Goal: Task Accomplishment & Management: Manage account settings

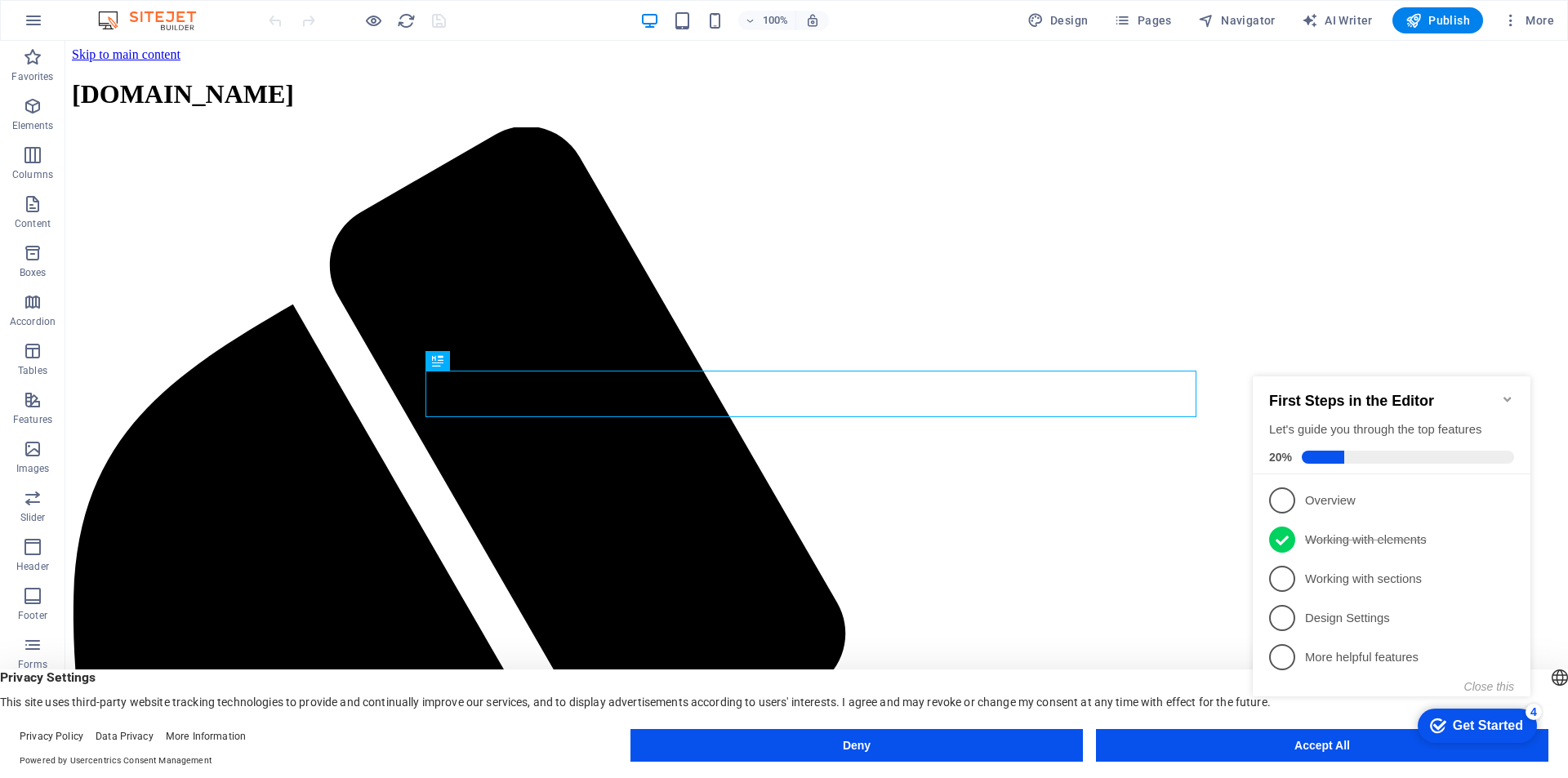
click at [1336, 748] on div "checkmark Get Started 4 First Steps in the Editor Let's guide you through the t…" at bounding box center [1394, 551] width 298 height 397
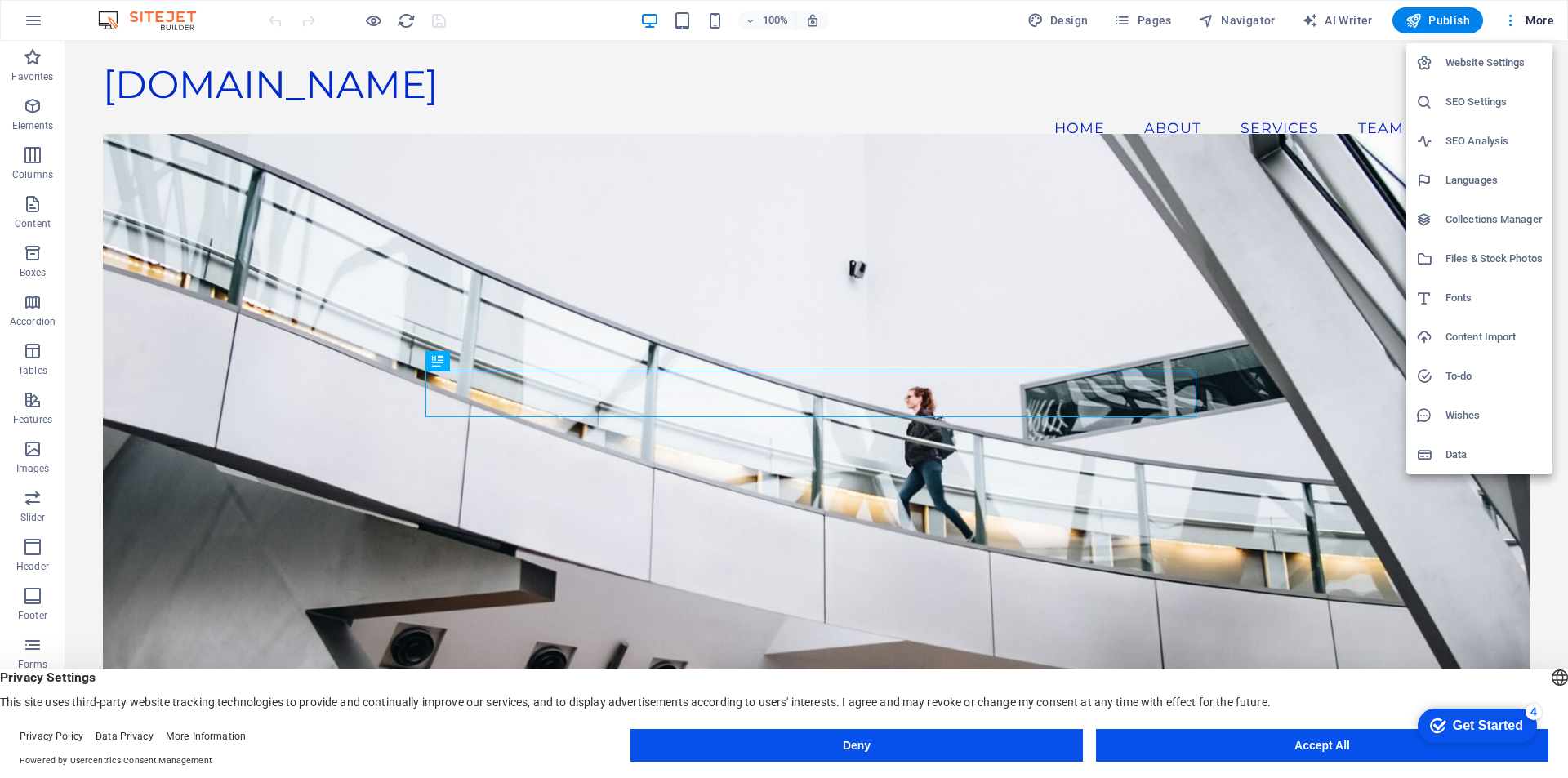
click at [1457, 64] on h6 "Website Settings" at bounding box center [1493, 62] width 97 height 19
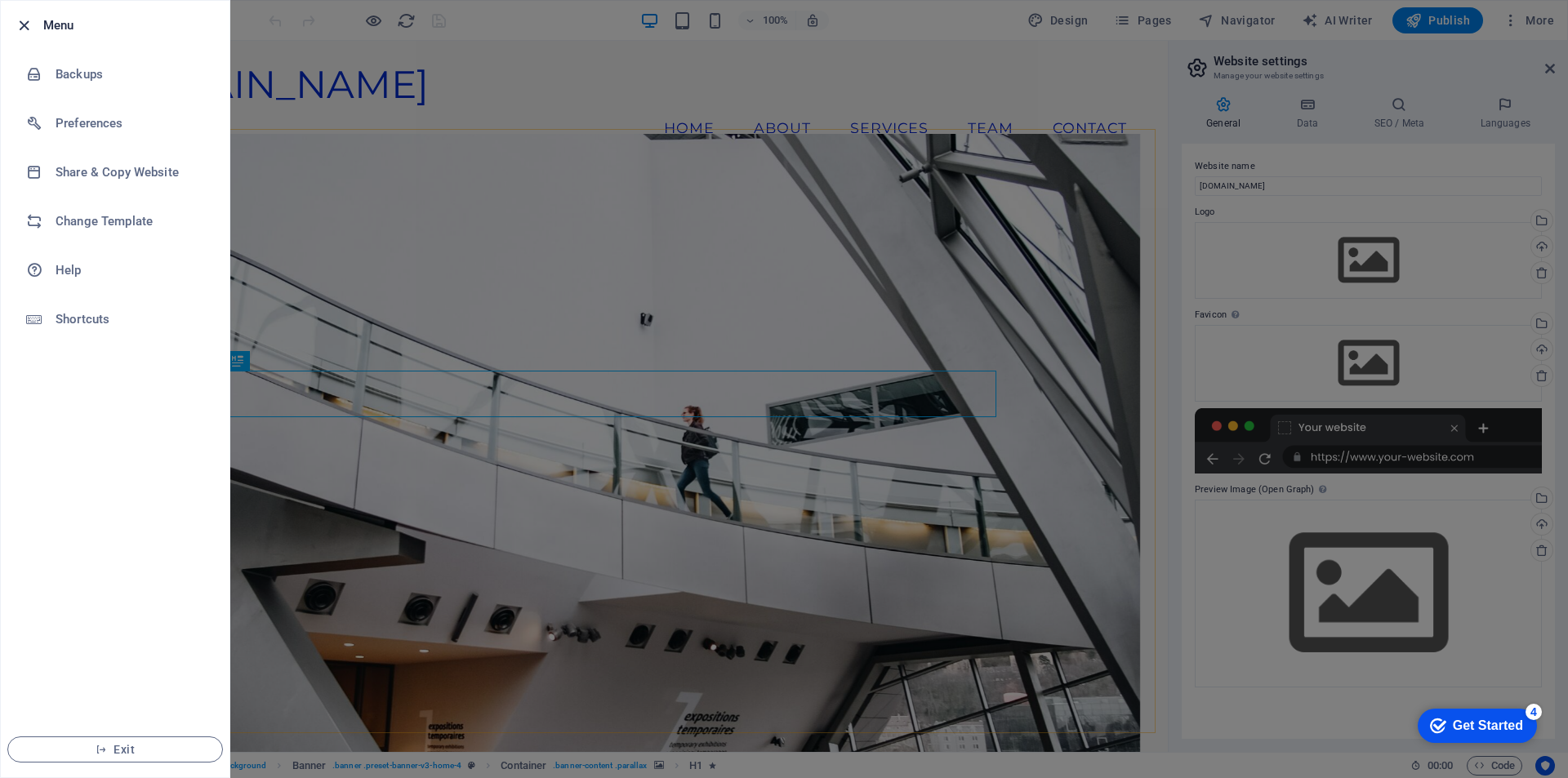
click at [21, 32] on icon "button" at bounding box center [24, 25] width 18 height 18
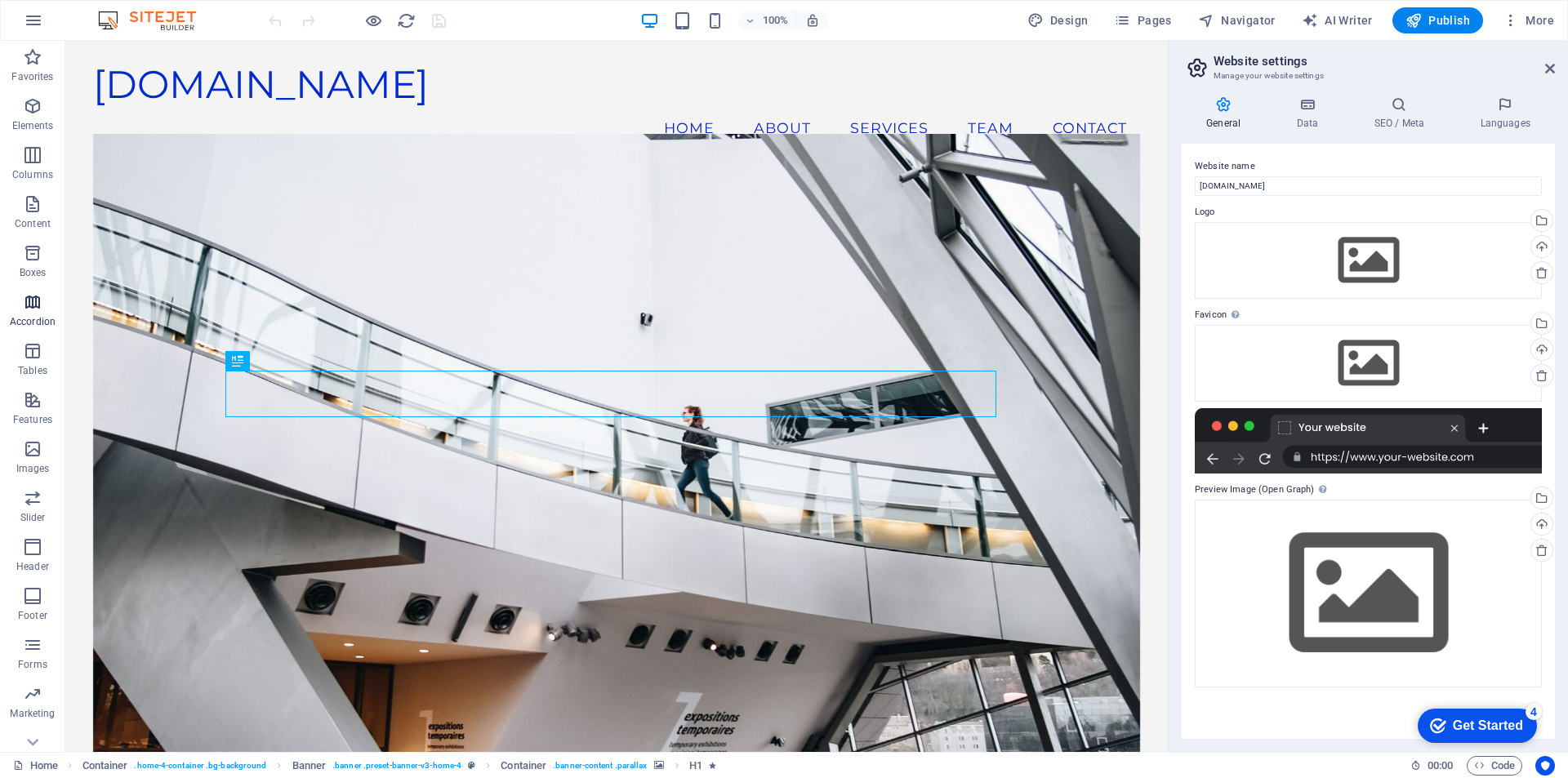
scroll to position [24, 0]
drag, startPoint x: 1548, startPoint y: 64, endPoint x: 1483, endPoint y: 25, distance: 75.8
click at [1548, 64] on icon at bounding box center [1550, 68] width 10 height 13
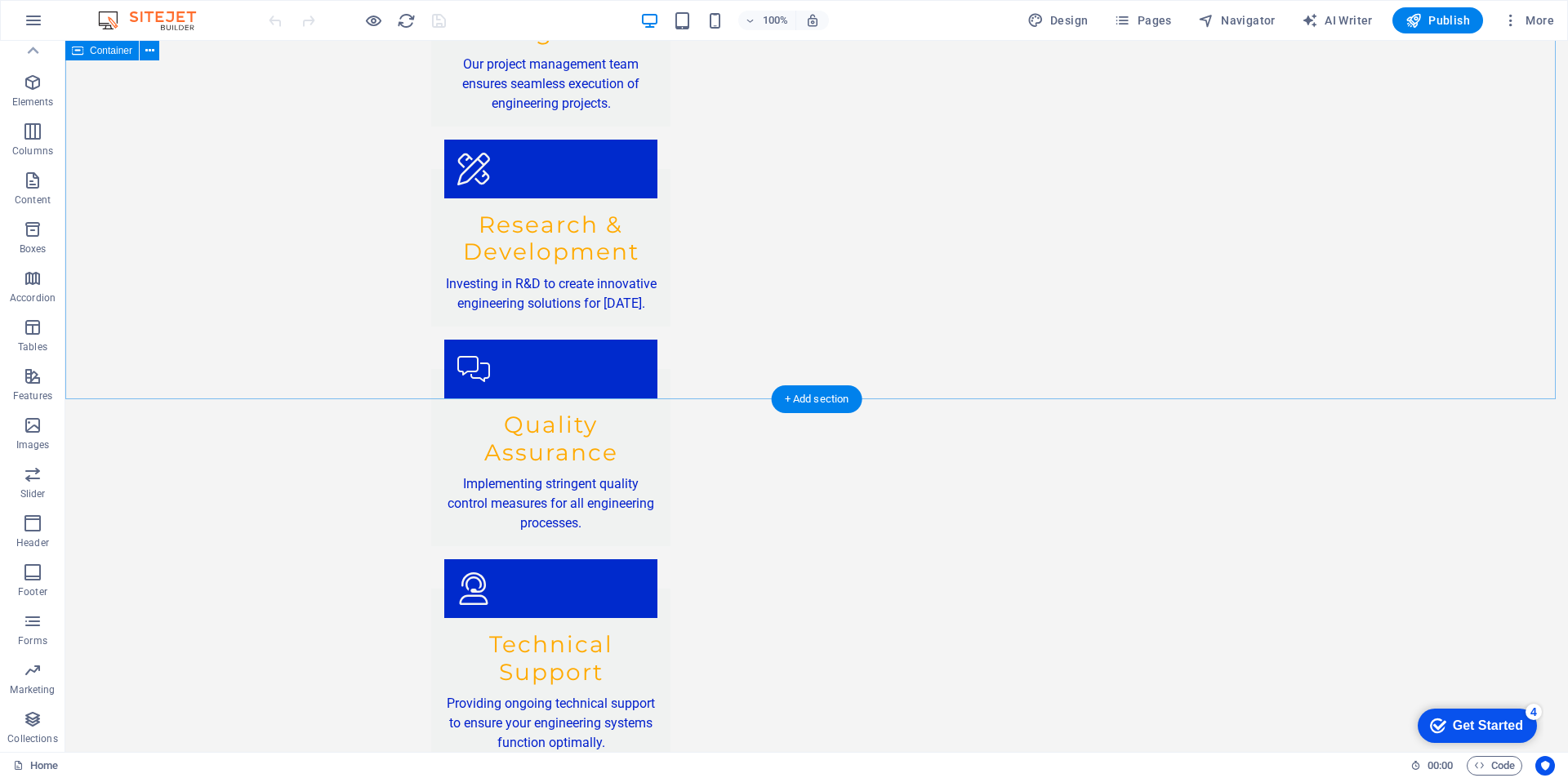
scroll to position [2815, 0]
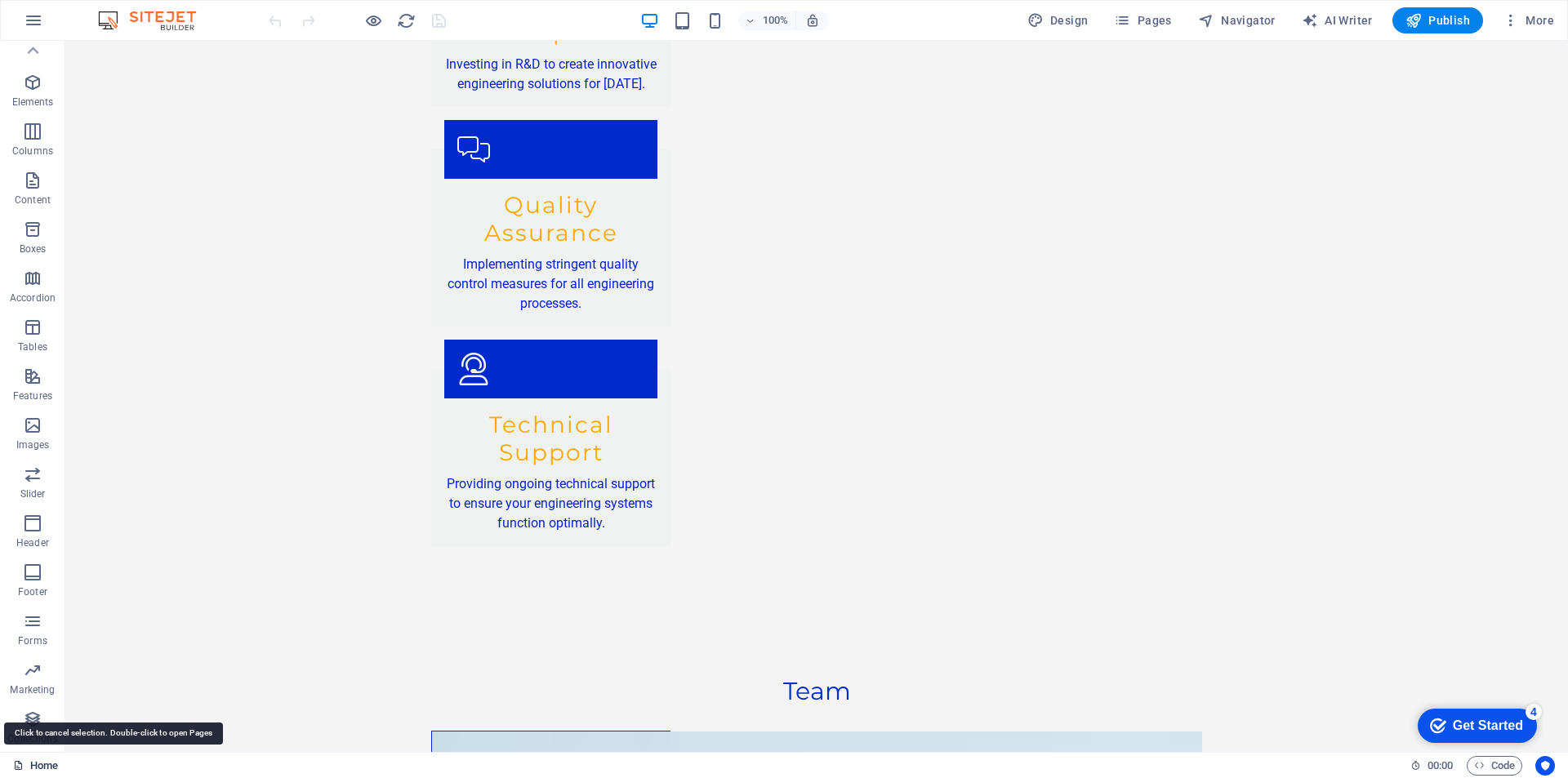
click at [33, 769] on link "Home" at bounding box center [35, 766] width 45 height 19
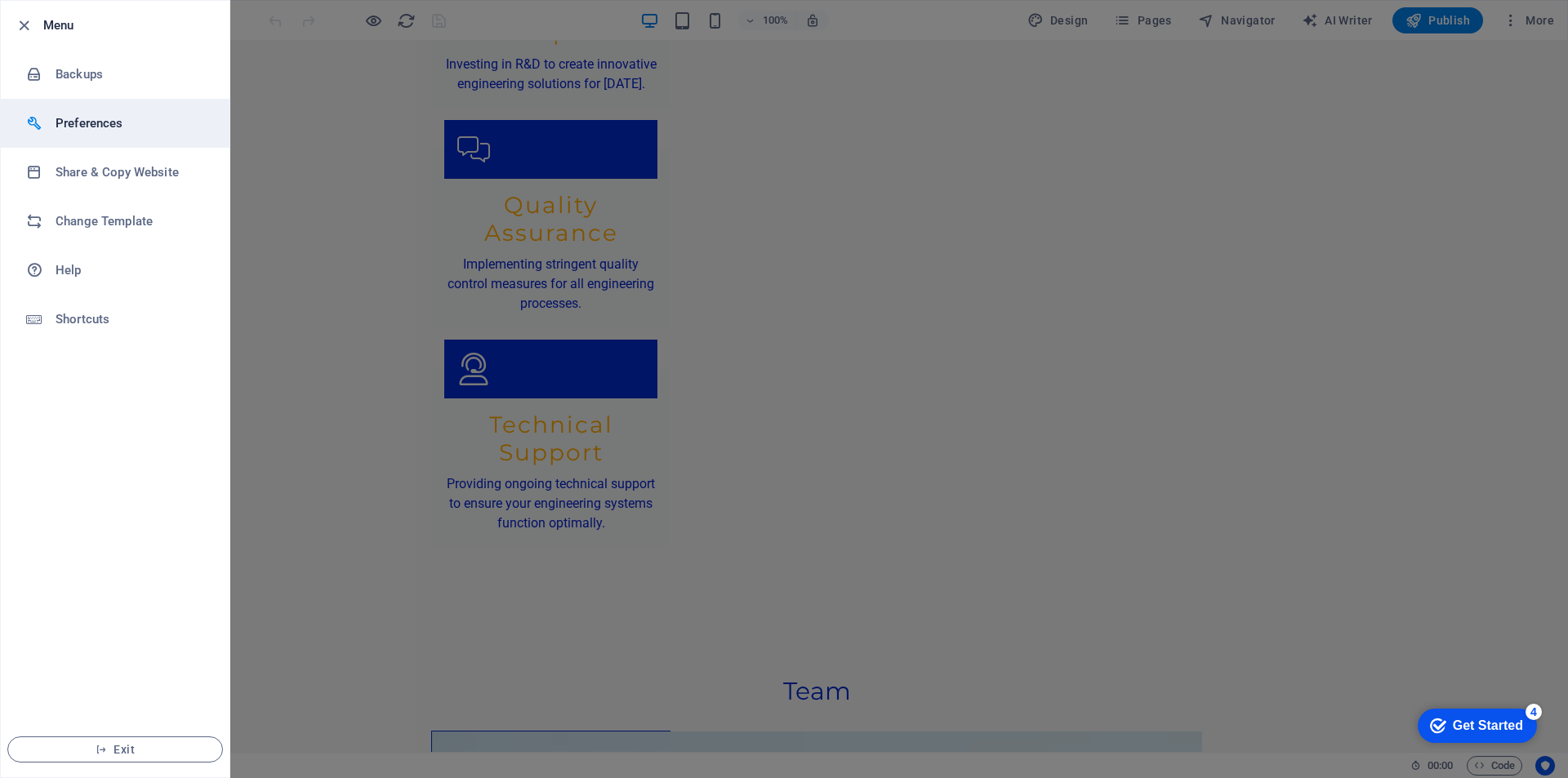
click at [86, 118] on h6 "Preferences" at bounding box center [131, 123] width 151 height 19
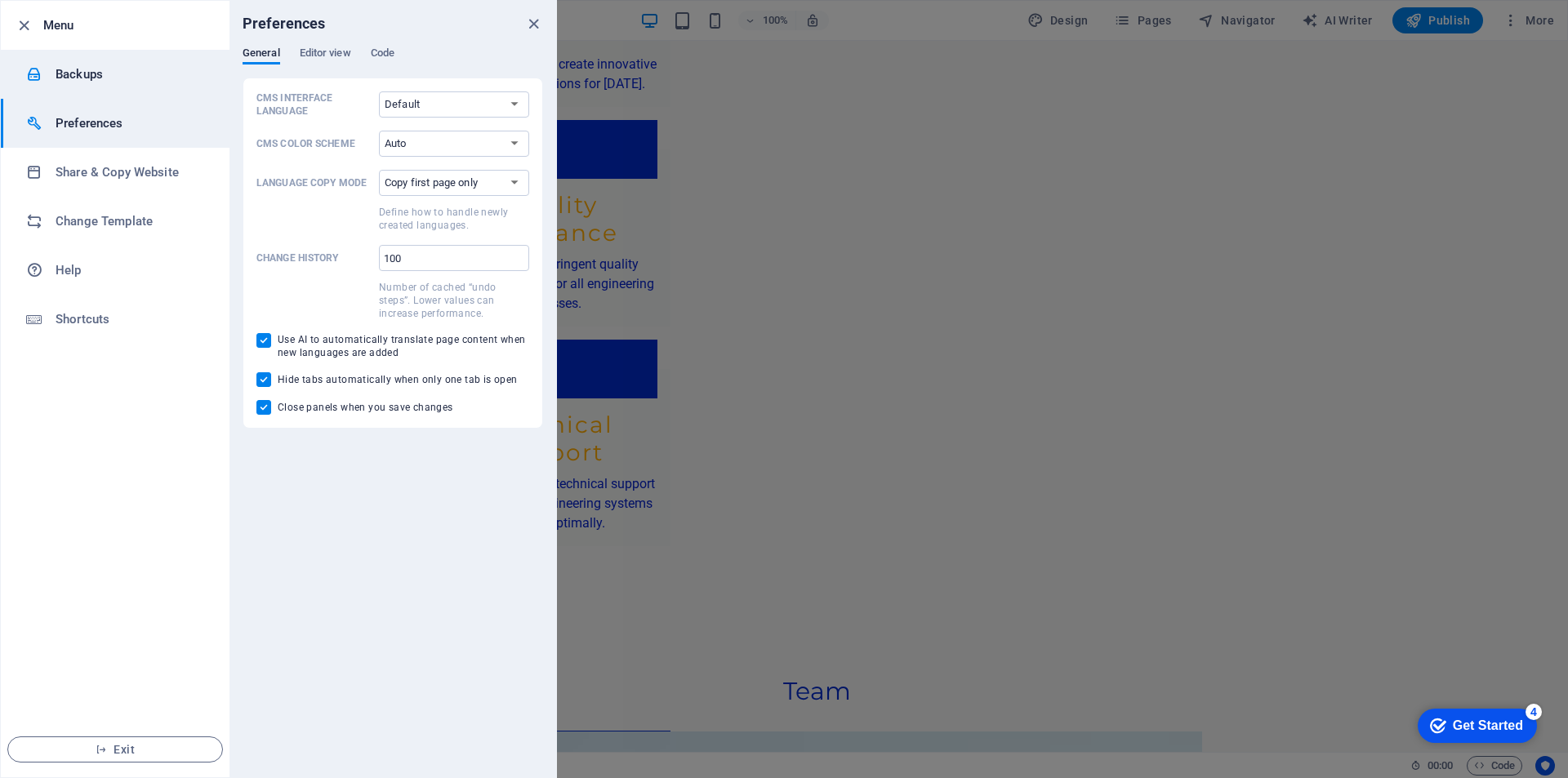
click at [61, 77] on h6 "Backups" at bounding box center [131, 74] width 151 height 19
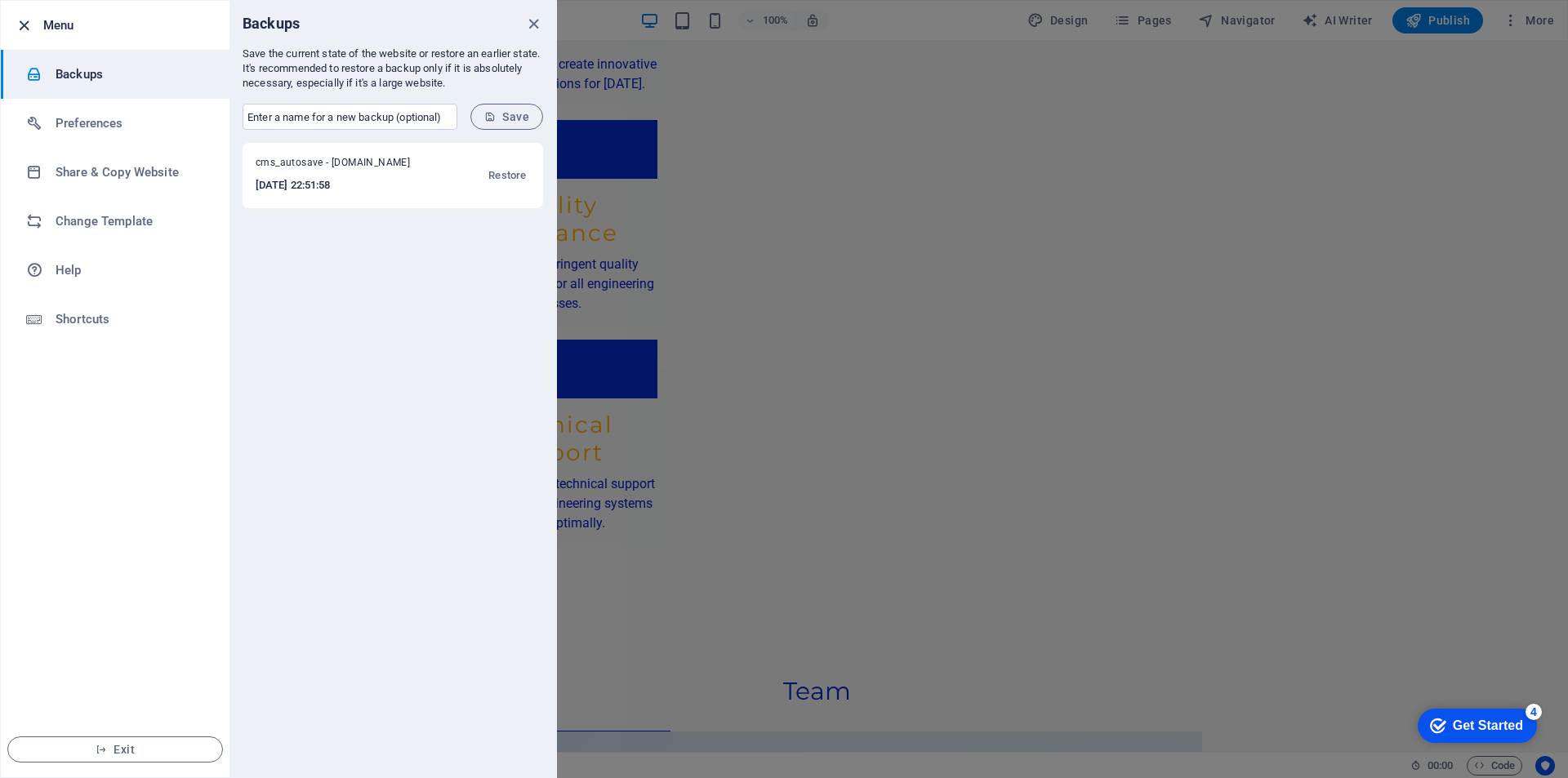
click at [32, 29] on icon "button" at bounding box center [24, 25] width 18 height 18
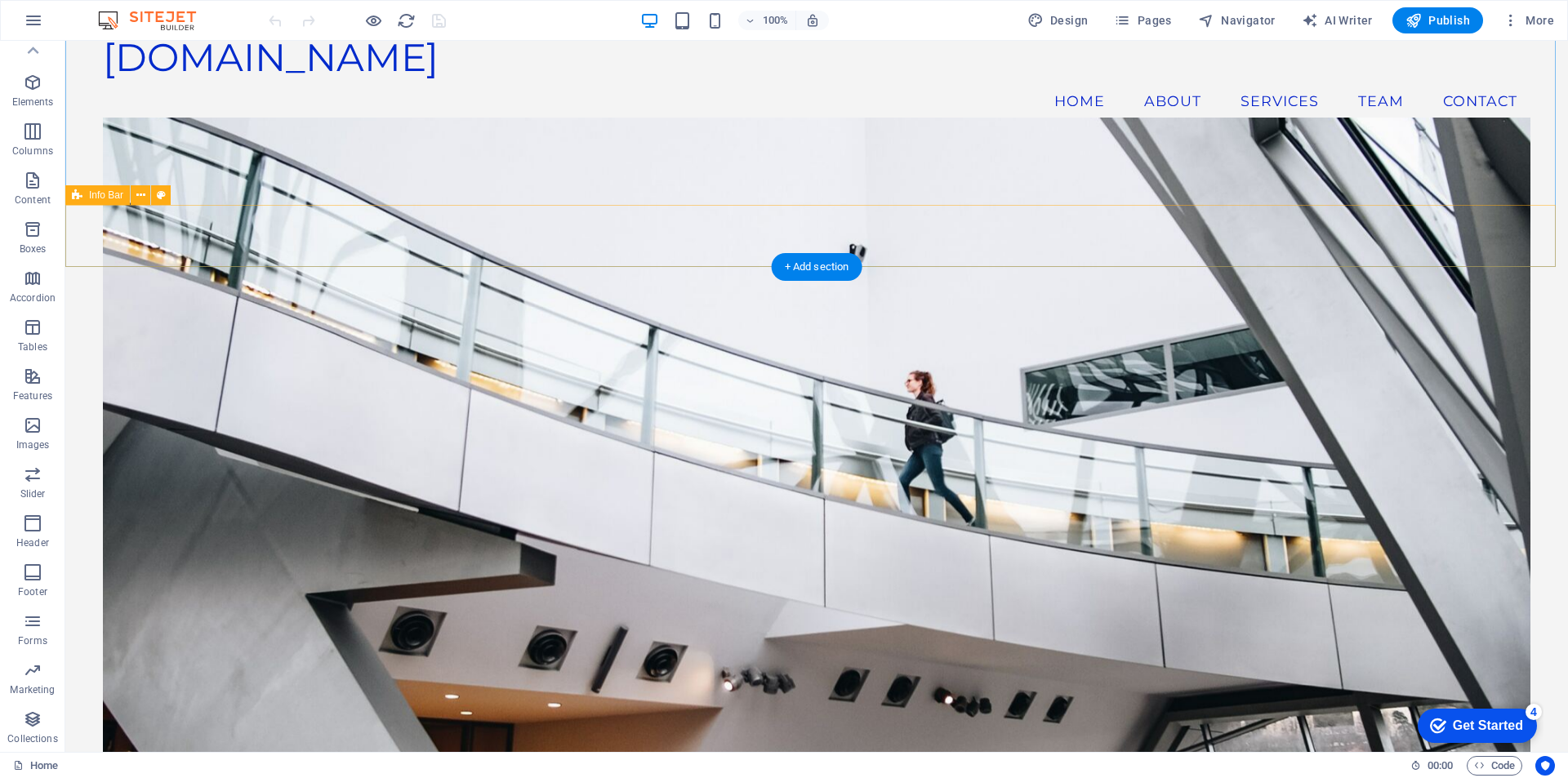
scroll to position [0, 0]
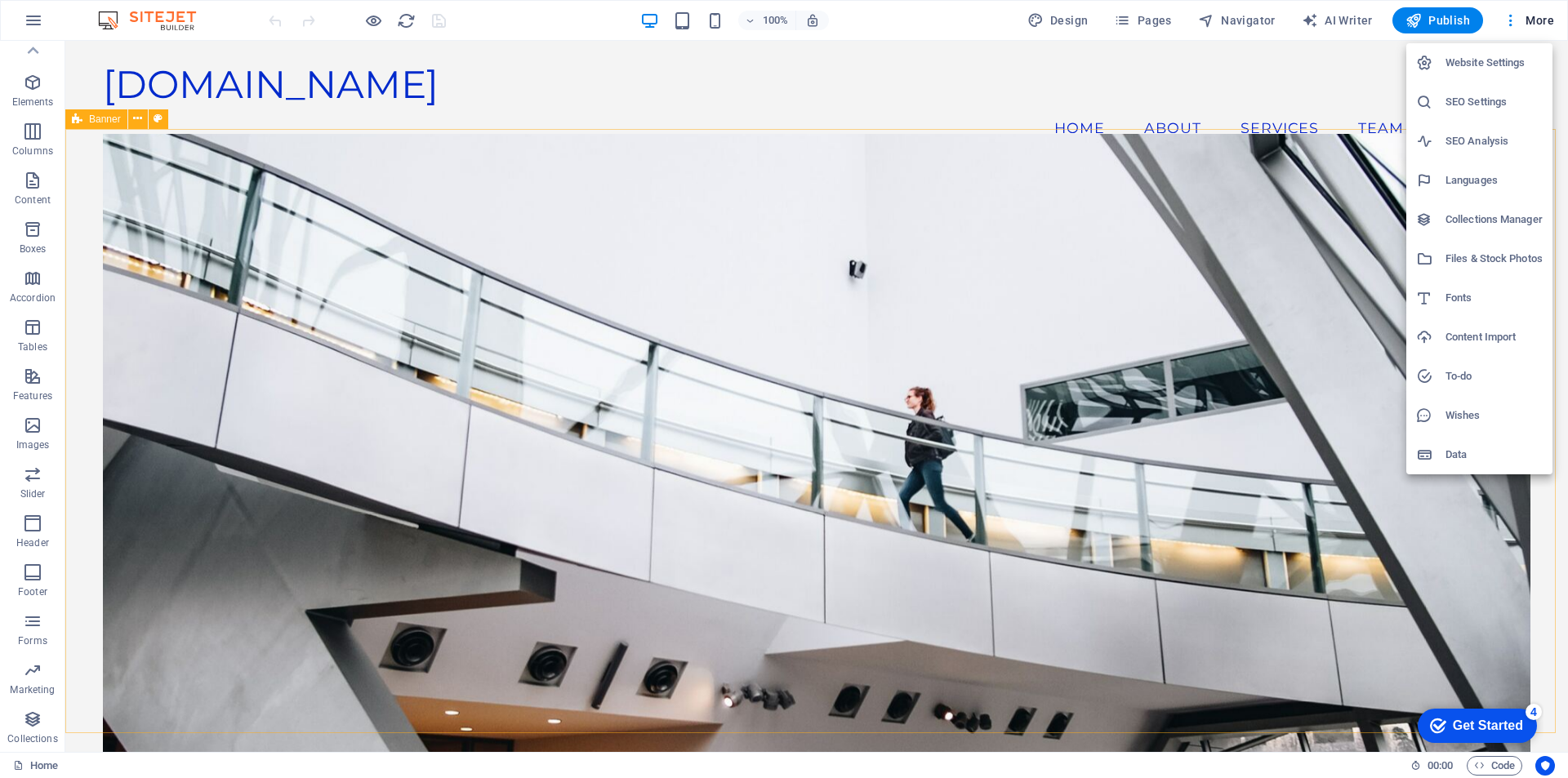
click at [1469, 112] on li "SEO Settings" at bounding box center [1479, 102] width 146 height 40
